Goal: Task Accomplishment & Management: Manage account settings

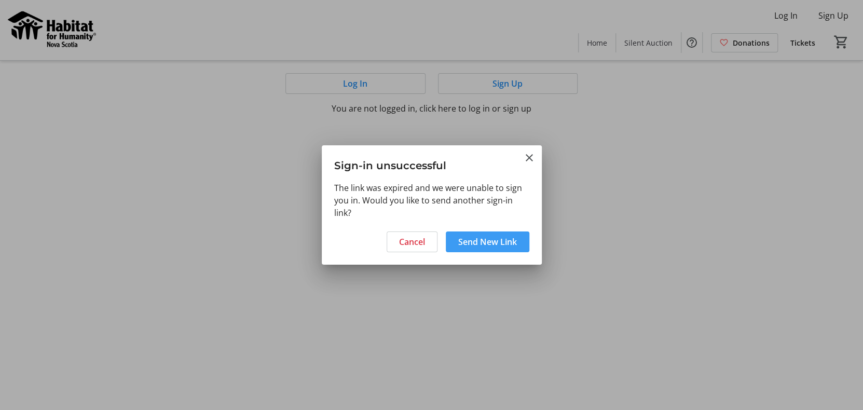
click at [501, 246] on span "Send New Link" at bounding box center [487, 242] width 59 height 12
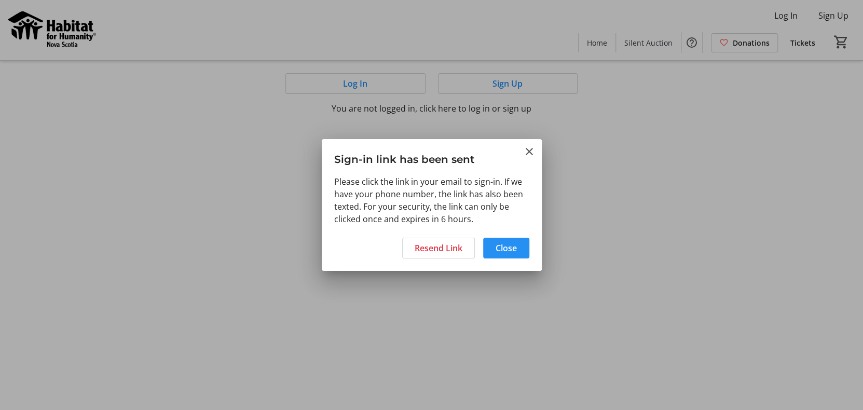
click at [503, 249] on span "Close" at bounding box center [506, 248] width 21 height 12
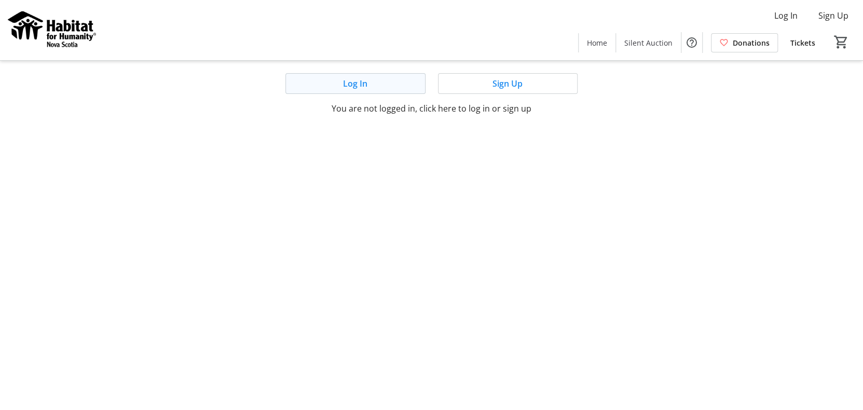
click at [382, 87] on span at bounding box center [355, 83] width 139 height 25
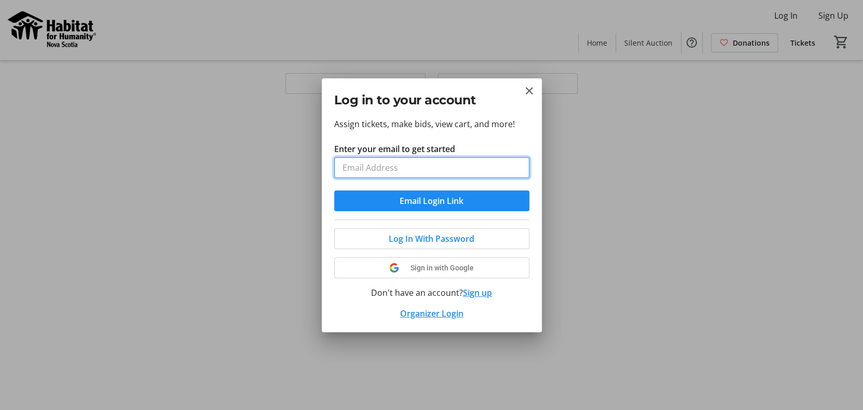
click at [420, 168] on input "Enter your email to get started" at bounding box center [431, 167] width 195 height 21
type input "[PERSON_NAME][EMAIL_ADDRESS][DOMAIN_NAME]"
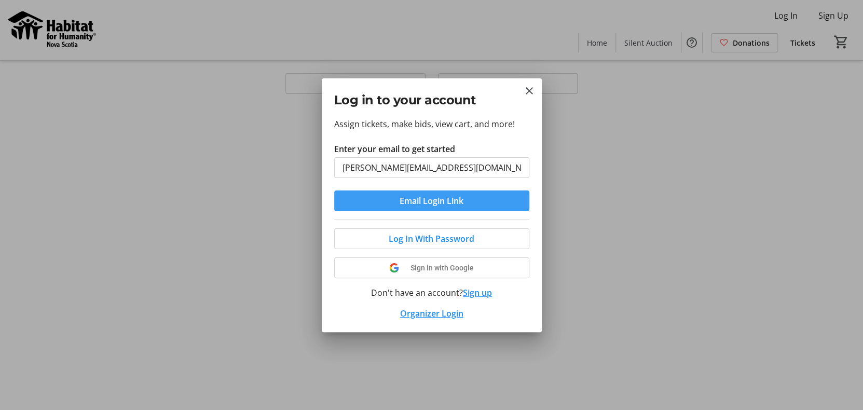
click at [451, 203] on span "Email Login Link" at bounding box center [432, 201] width 64 height 12
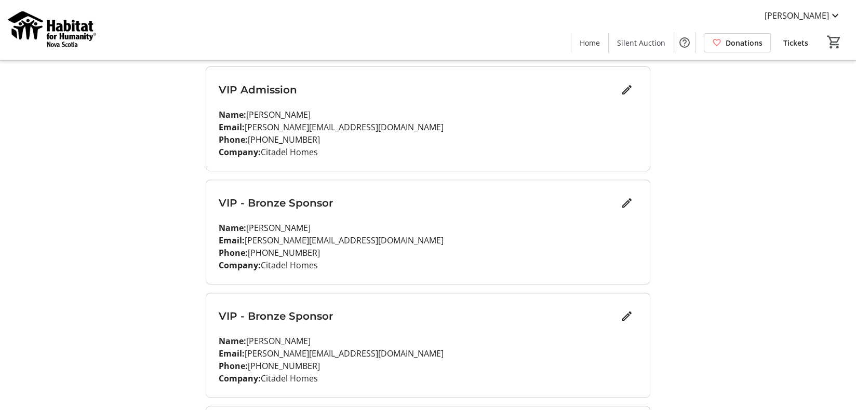
scroll to position [416, 0]
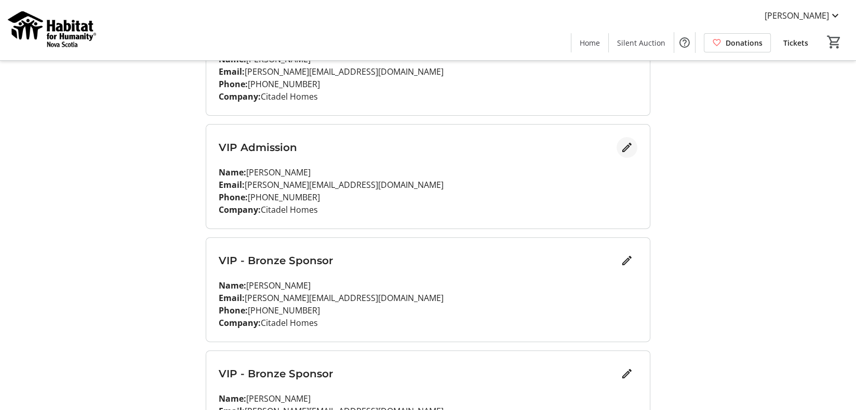
click at [620, 146] on mat-icon "Edit" at bounding box center [626, 147] width 12 height 12
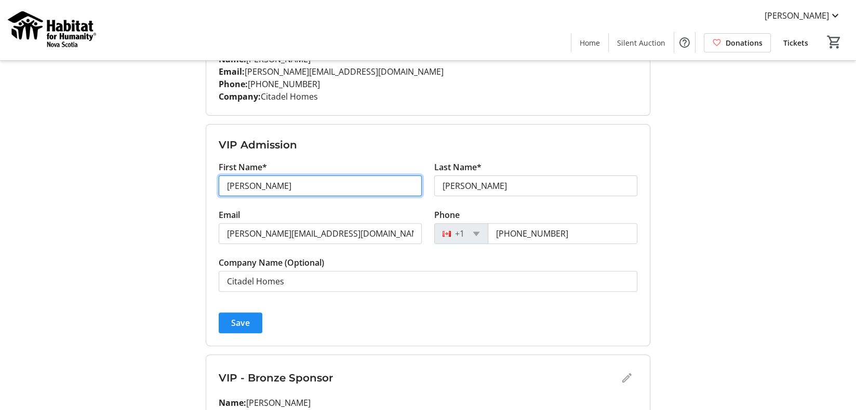
drag, startPoint x: 260, startPoint y: 183, endPoint x: 219, endPoint y: 184, distance: 40.5
click at [219, 184] on input "[PERSON_NAME]" at bounding box center [320, 185] width 203 height 21
type input "[PERSON_NAME]"
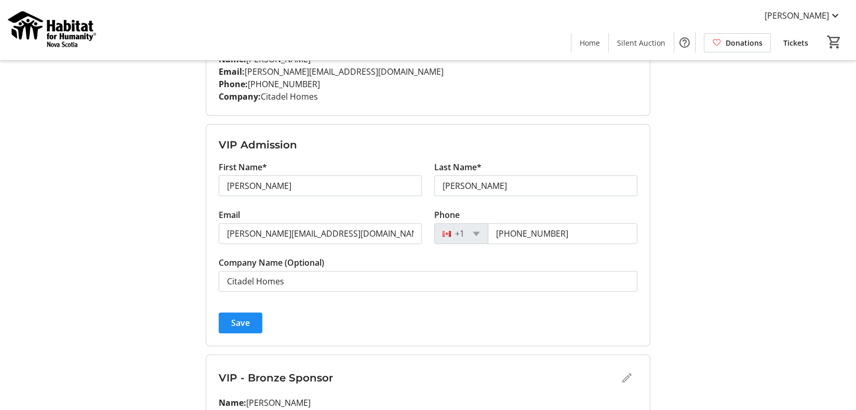
drag, startPoint x: 168, startPoint y: 197, endPoint x: 188, endPoint y: 195, distance: 19.9
click at [168, 197] on div "My Event Tickets Here you can enter guest details for each ticket. Purchased ti…" at bounding box center [427, 212] width 685 height 1257
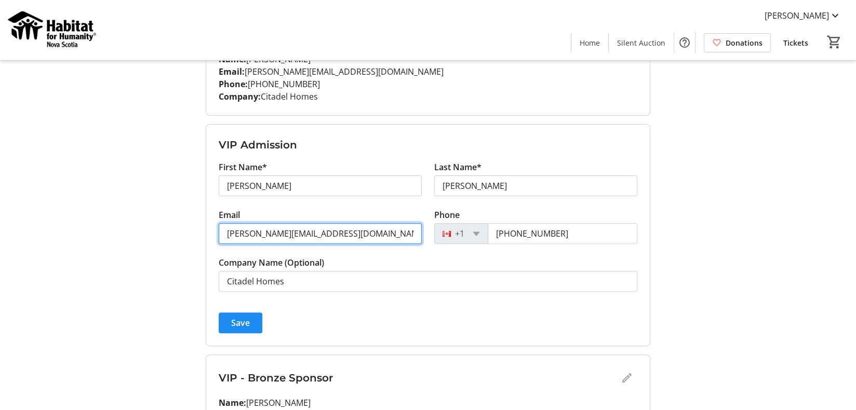
drag, startPoint x: 248, startPoint y: 234, endPoint x: 224, endPoint y: 233, distance: 24.5
click at [224, 233] on input "[PERSON_NAME][EMAIL_ADDRESS][DOMAIN_NAME]" at bounding box center [320, 233] width 203 height 21
click at [231, 231] on input "[PERSON_NAME][EMAIL_ADDRESS][DOMAIN_NAME]" at bounding box center [320, 233] width 203 height 21
type input "[PERSON_NAME][EMAIL_ADDRESS][DOMAIN_NAME]"
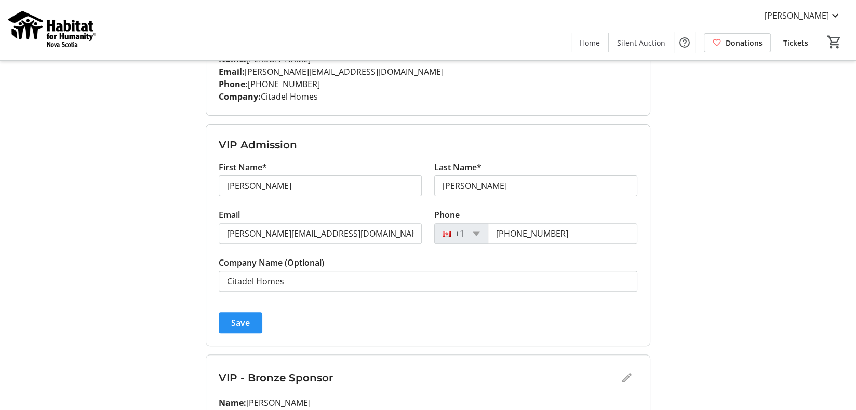
click at [251, 321] on span "submit" at bounding box center [241, 322] width 44 height 25
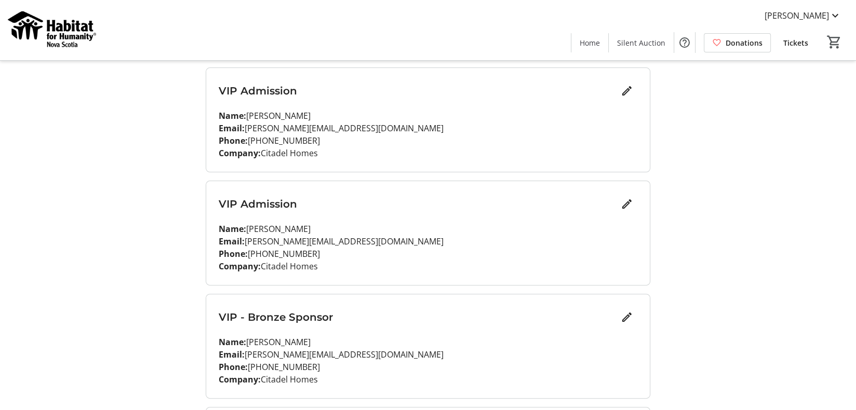
scroll to position [261, 0]
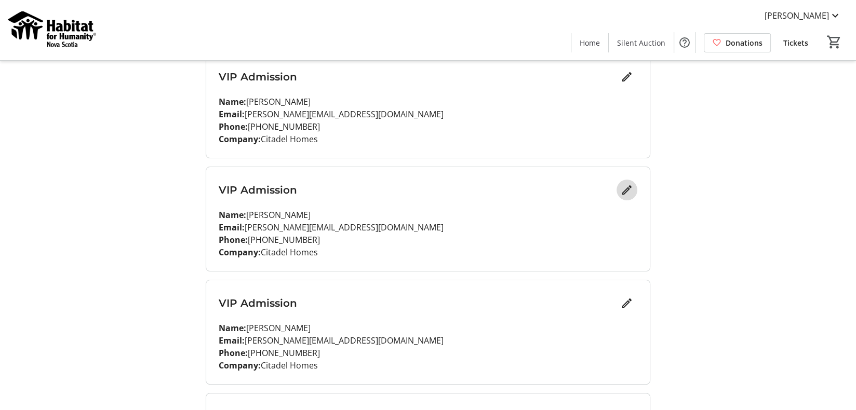
click at [621, 189] on mat-icon "Edit" at bounding box center [626, 190] width 12 height 12
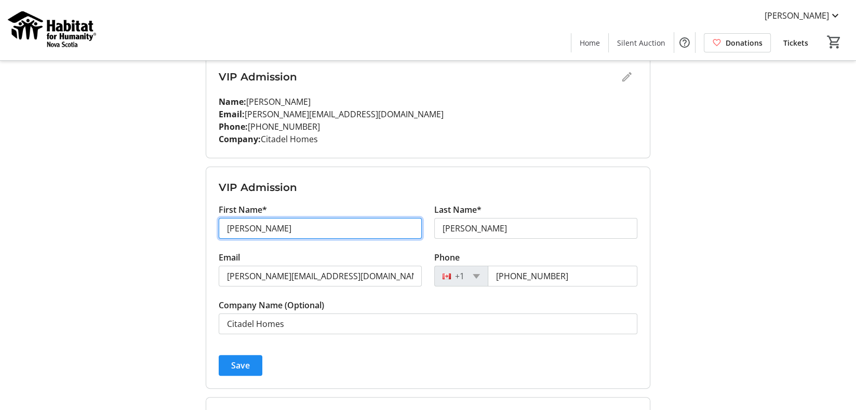
drag, startPoint x: 263, startPoint y: 226, endPoint x: 185, endPoint y: 236, distance: 79.0
click at [185, 236] on div "My Event Tickets Here you can enter guest details for each ticket. Purchased ti…" at bounding box center [427, 367] width 685 height 1257
type input "Colt"
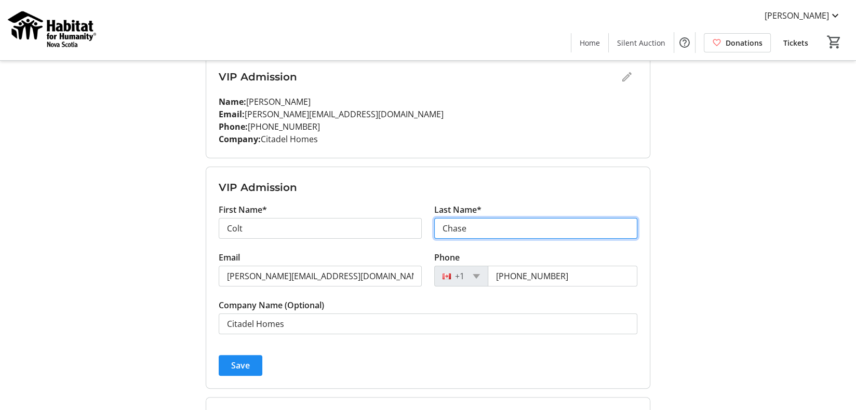
type input "Chase"
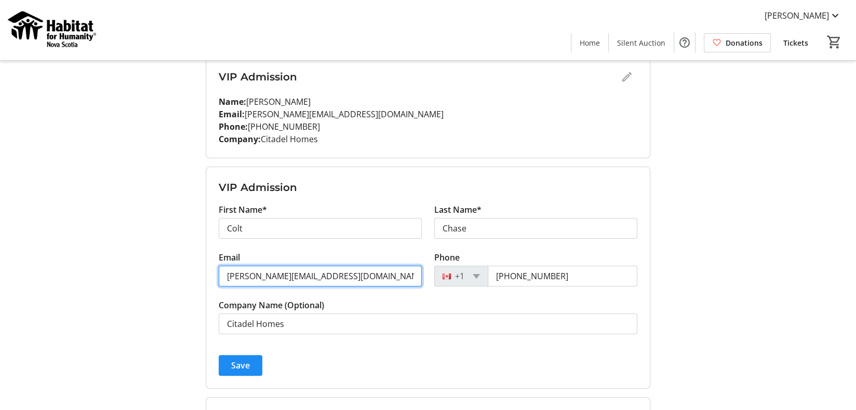
click at [343, 278] on input "[PERSON_NAME][EMAIL_ADDRESS][DOMAIN_NAME]" at bounding box center [320, 276] width 203 height 21
drag, startPoint x: 343, startPoint y: 277, endPoint x: 181, endPoint y: 281, distance: 161.5
click at [181, 281] on div "My Event Tickets Here you can enter guest details for each ticket. Purchased ti…" at bounding box center [427, 367] width 685 height 1257
type input "[EMAIL_ADDRESS][DOMAIN_NAME]"
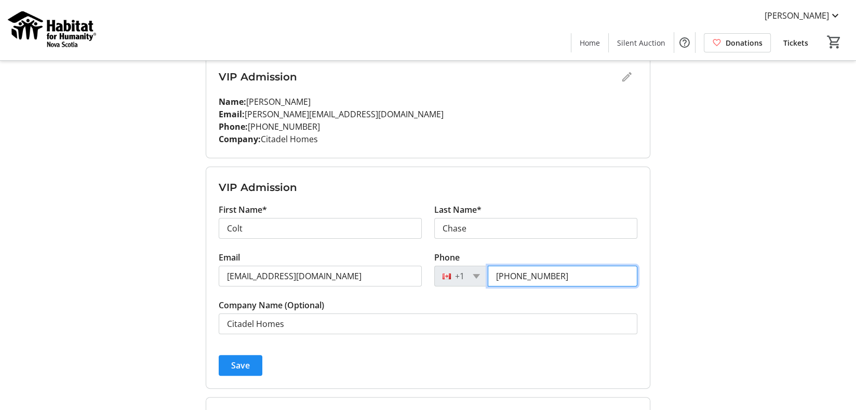
drag, startPoint x: 567, startPoint y: 281, endPoint x: 490, endPoint y: 283, distance: 76.9
click at [490, 283] on input "[PHONE_NUMBER]" at bounding box center [562, 276] width 150 height 21
type input "[PHONE_NUMBER]"
click at [253, 368] on span "submit" at bounding box center [241, 365] width 44 height 25
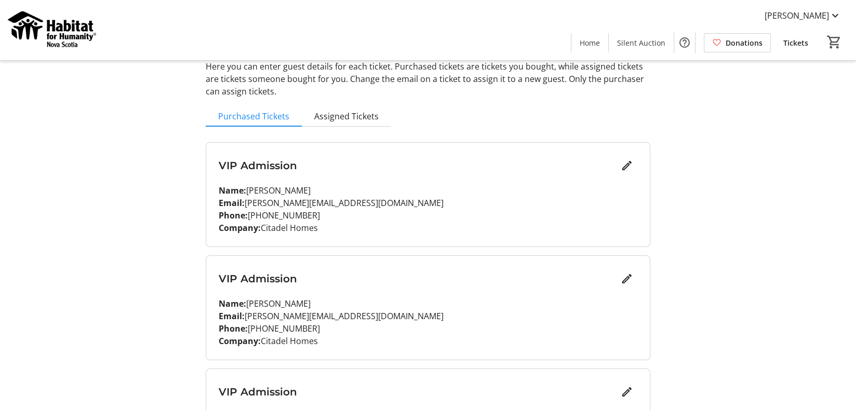
scroll to position [1, 0]
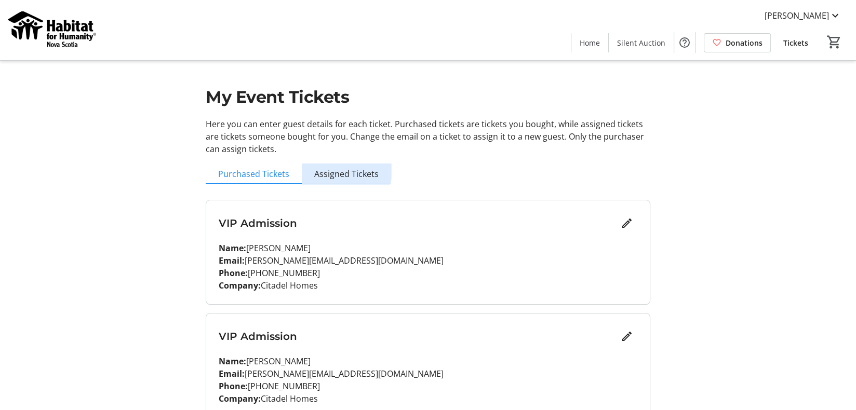
click at [344, 171] on span "Assigned Tickets" at bounding box center [346, 174] width 64 height 8
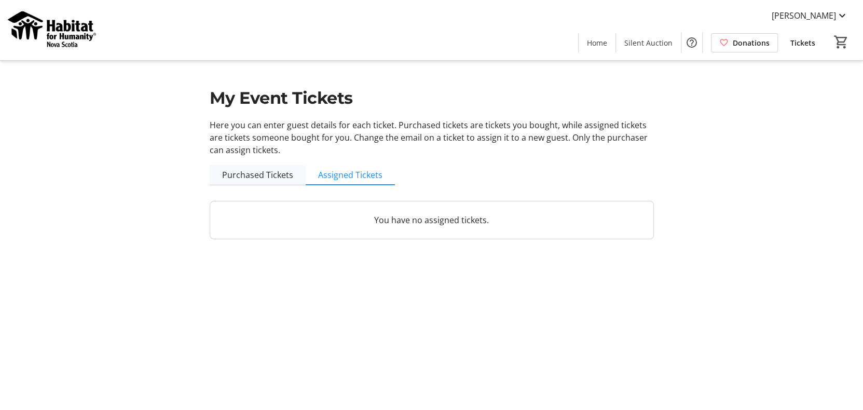
click at [268, 177] on span "Purchased Tickets" at bounding box center [257, 175] width 71 height 8
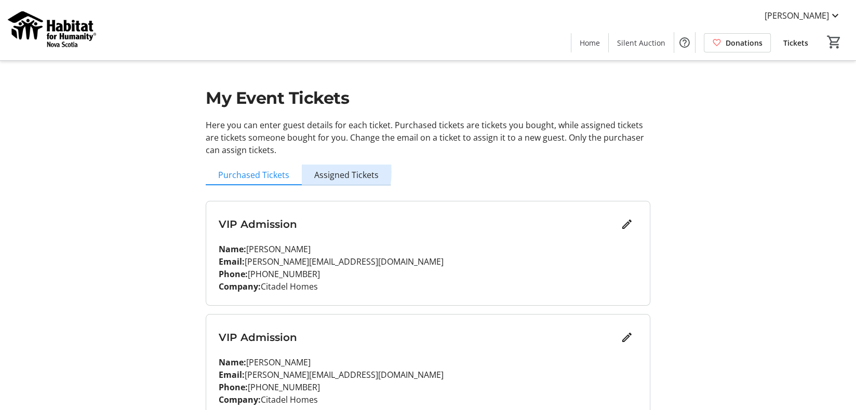
click at [320, 172] on span "Assigned Tickets" at bounding box center [346, 175] width 64 height 8
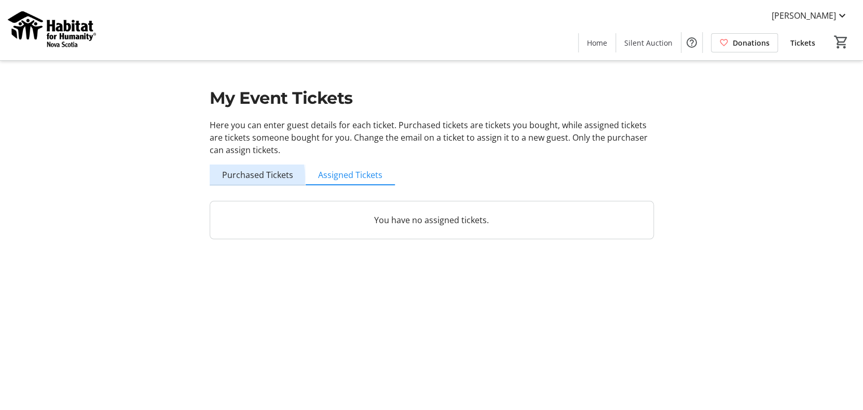
click at [228, 178] on span "Purchased Tickets" at bounding box center [257, 175] width 71 height 8
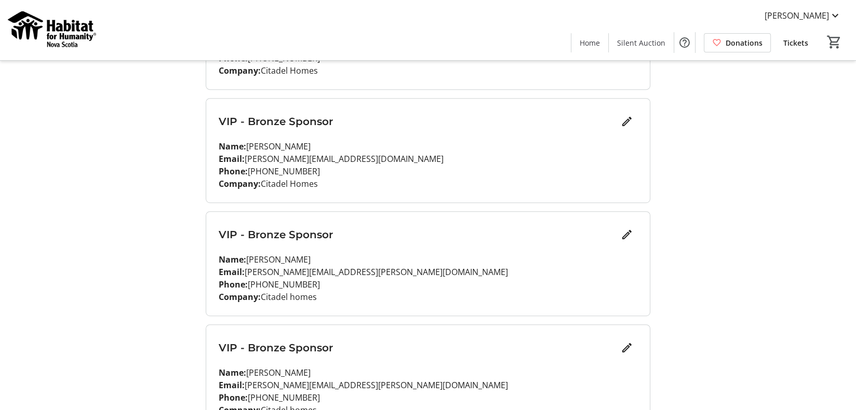
scroll to position [728, 0]
